Goal: Information Seeking & Learning: Learn about a topic

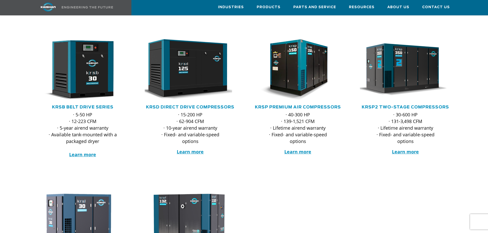
scroll to position [77, 0]
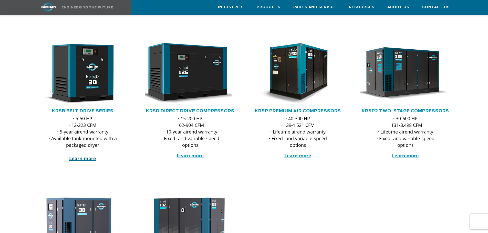
click at [84, 155] on strong "Learn more" at bounding box center [82, 158] width 27 height 6
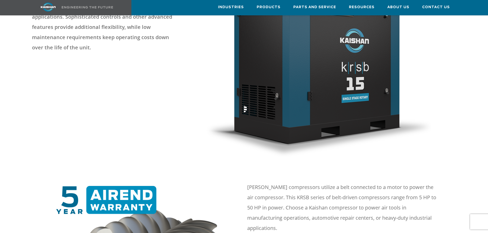
scroll to position [51, 0]
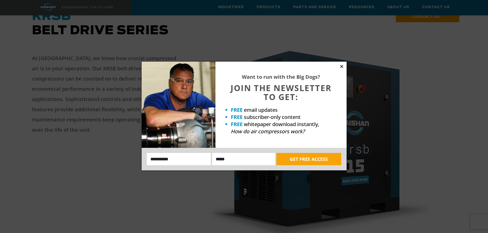
click at [342, 67] on icon at bounding box center [341, 66] width 3 height 3
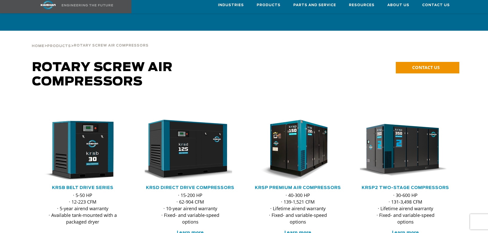
scroll to position [77, 0]
